Goal: Communication & Community: Answer question/provide support

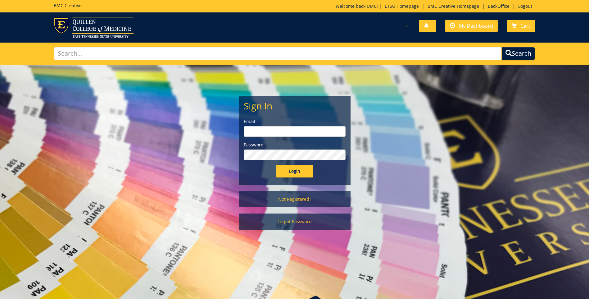
type input "projects@etsu.edu"
click at [291, 172] on input "Login" at bounding box center [294, 171] width 37 height 12
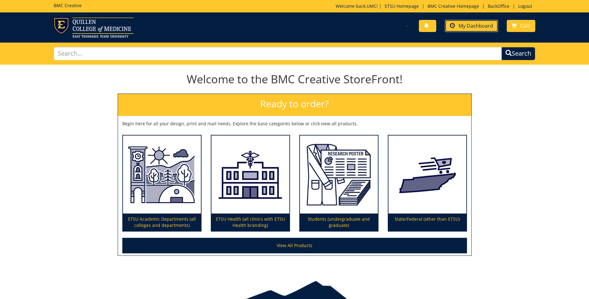
click at [453, 29] on link "My Dashboard" at bounding box center [471, 26] width 53 height 12
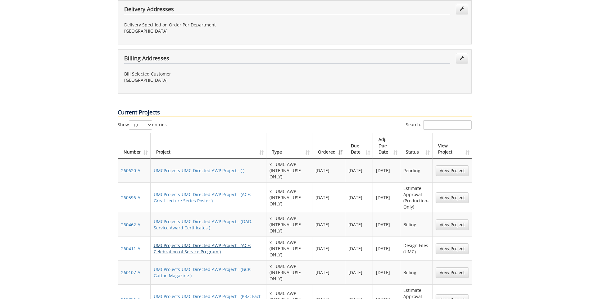
scroll to position [341, 0]
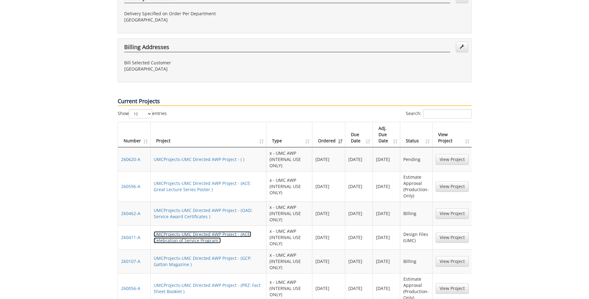
click at [195, 231] on link "UMCProjects-UMC Directed AWP Project - (ACE: Celebration of Service Program )" at bounding box center [202, 237] width 97 height 12
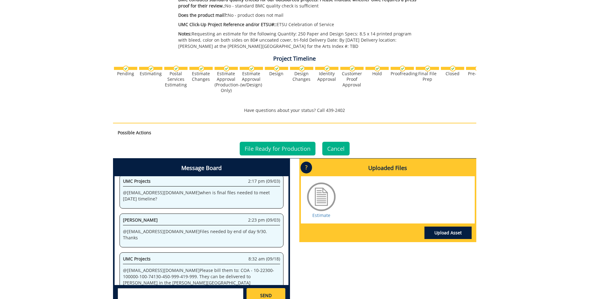
scroll to position [217, 0]
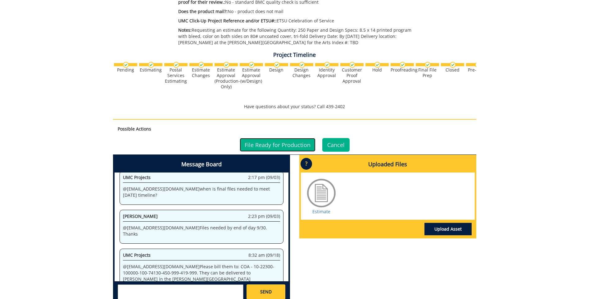
click at [291, 142] on link "File Ready for Production" at bounding box center [278, 145] width 76 height 14
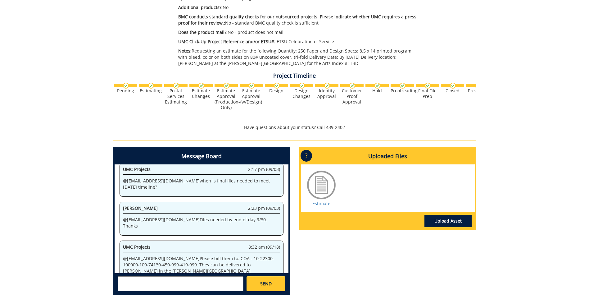
scroll to position [217, 0]
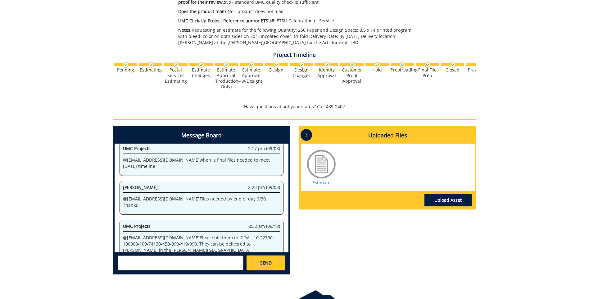
click at [145, 259] on textarea at bounding box center [181, 262] width 126 height 15
type textarea "#"
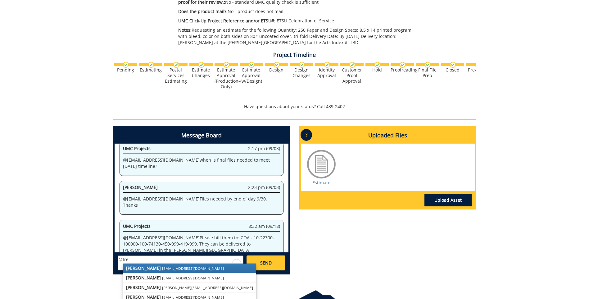
click at [164, 269] on small "conleyga@etsu.edu" at bounding box center [193, 267] width 62 height 5
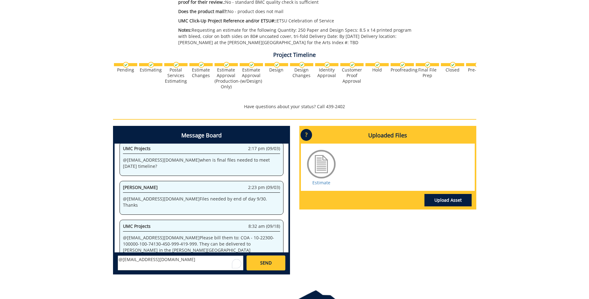
paste textarea "https://etsuur.box.com/s/wq7nj247c6odwbwoniaaoamni41oi6p1"
click at [142, 265] on textarea "@conleyga@etsu.edu https://etsuur.box.com/s/wq7nj247c6odwbwoniaaoamni41oi6p1" at bounding box center [181, 262] width 126 height 15
paste textarea "Delivery to Claire Shoun in the Martin Center"
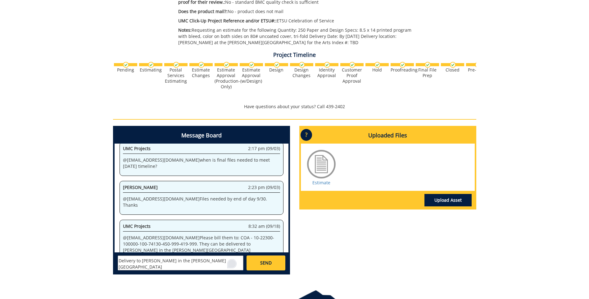
type textarea "@conleyga@etsu.edu https://etsuur.box.com/s/wq7nj247c6odwbwoniaaoamni41oi6p1 De…"
click at [229, 262] on html "BMC Creative Welcome back, UMC ! | ETSU Homepage | BMC Creative Homepage | Back…" at bounding box center [294, 59] width 589 height 553
click at [268, 263] on span "SEND" at bounding box center [265, 262] width 11 height 6
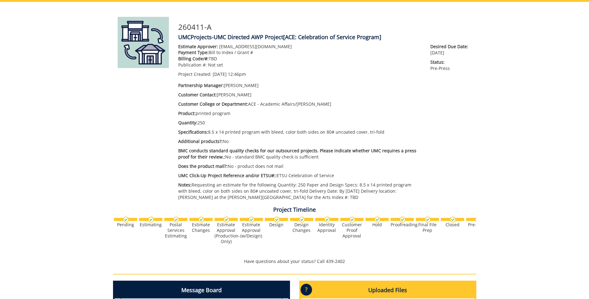
scroll to position [0, 0]
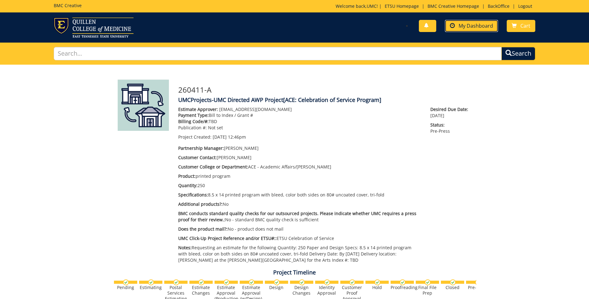
click at [469, 24] on span "My Dashboard" at bounding box center [475, 25] width 34 height 7
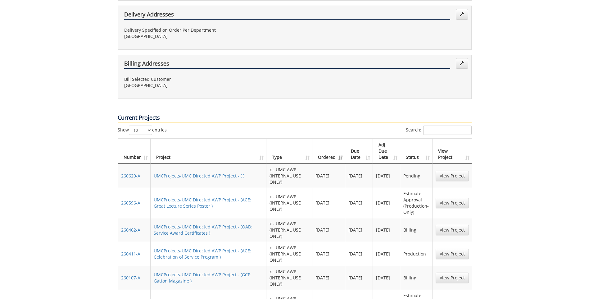
scroll to position [372, 0]
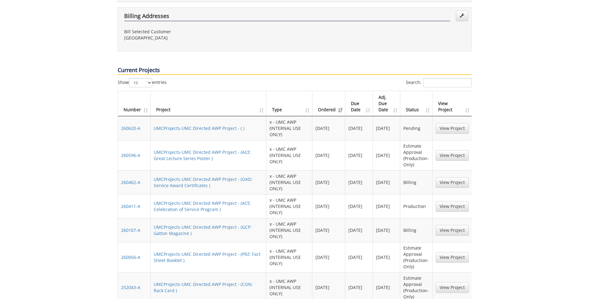
click at [213, 140] on td "UMCProjects-UMC Directed AWP Project - (ACE: Great Lecture Series Poster )" at bounding box center [209, 155] width 116 height 30
click at [212, 149] on link "UMCProjects-UMC Directed AWP Project - (ACE: Great Lecture Series Poster )" at bounding box center [202, 155] width 97 height 12
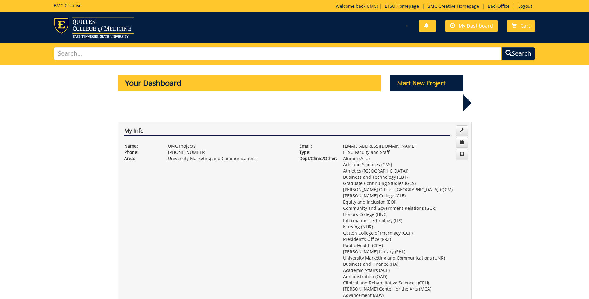
scroll to position [372, 0]
